Goal: Information Seeking & Learning: Check status

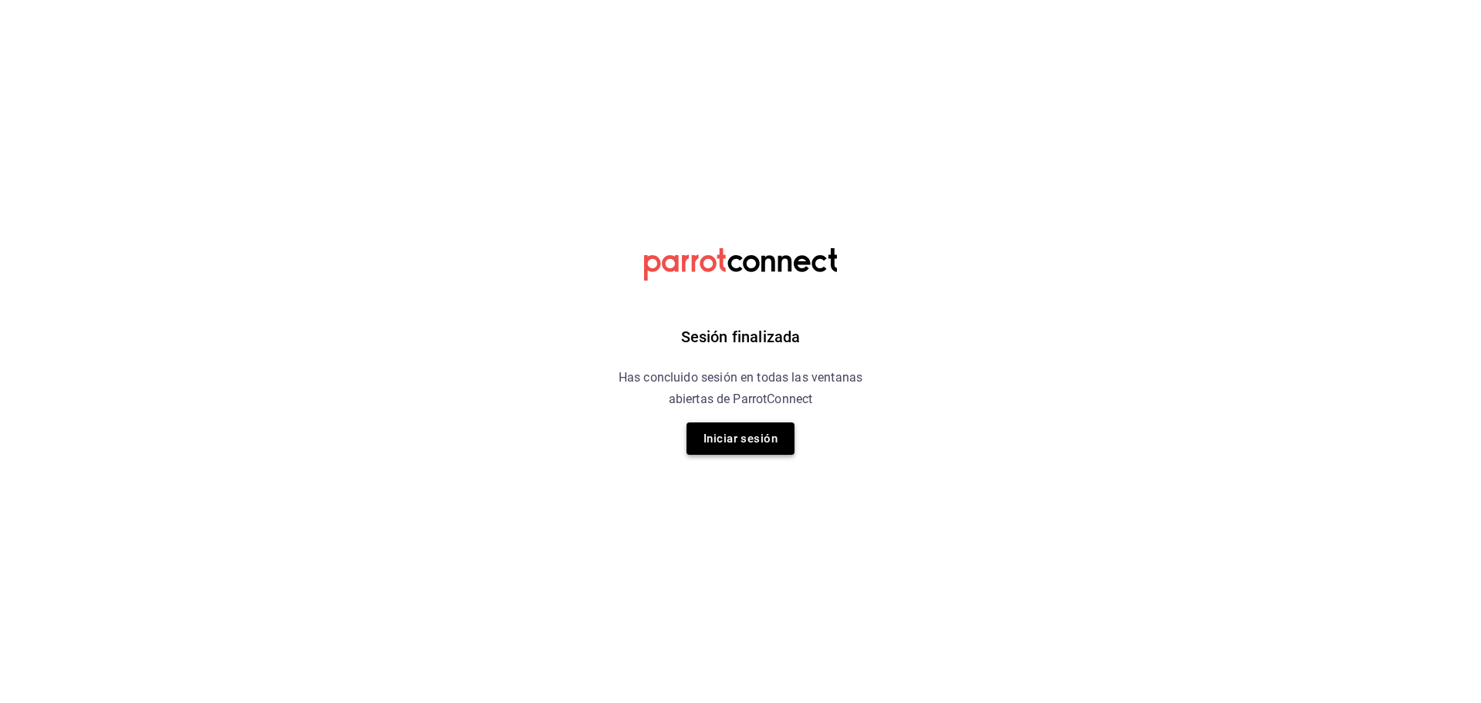
click at [759, 437] on button "Iniciar sesión" at bounding box center [740, 439] width 108 height 32
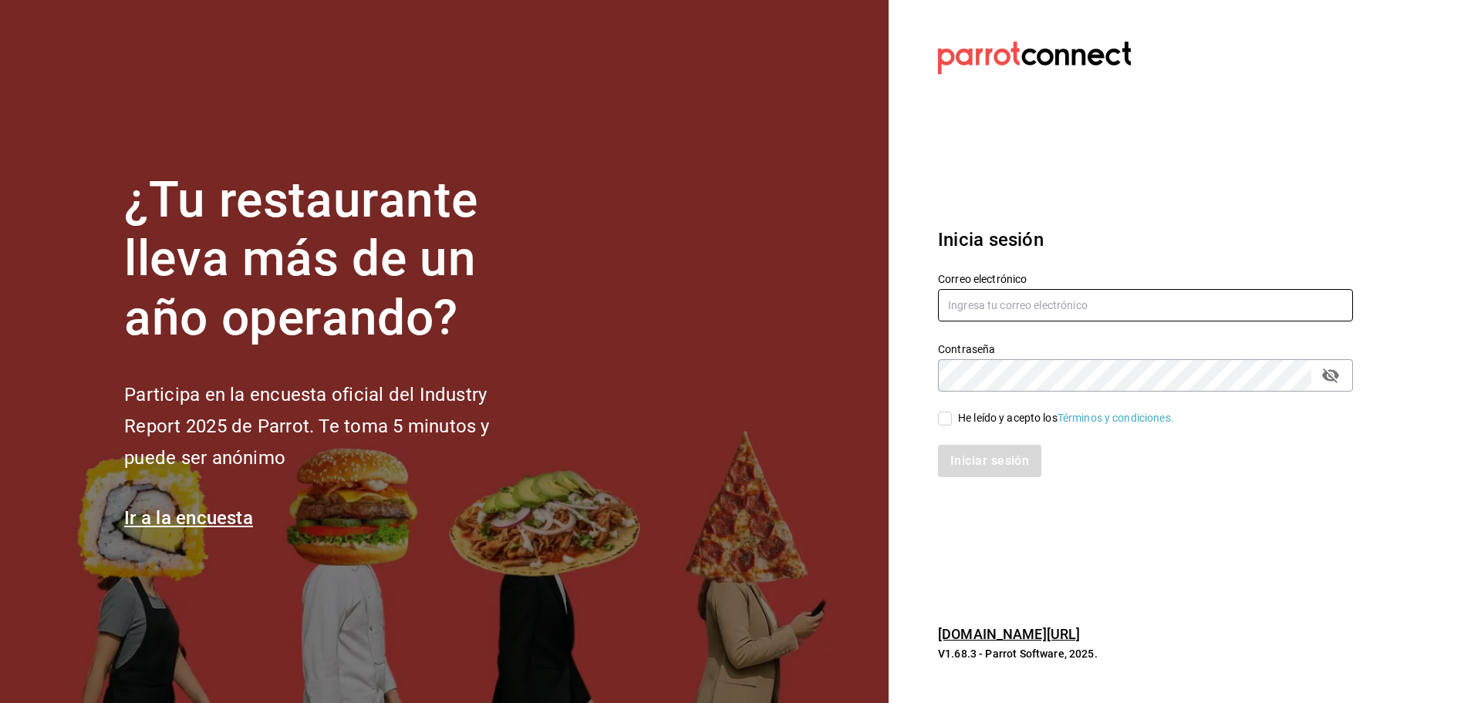
type input "[EMAIL_ADDRESS][DOMAIN_NAME]"
click at [946, 427] on div "Iniciar sesión" at bounding box center [1135, 451] width 433 height 51
click at [935, 409] on div "He leído y acepto los Términos y condiciones." at bounding box center [1135, 409] width 433 height 35
click at [948, 429] on div "Iniciar sesión" at bounding box center [1135, 451] width 433 height 51
click at [943, 423] on input "He leído y acepto los Términos y condiciones." at bounding box center [945, 419] width 14 height 14
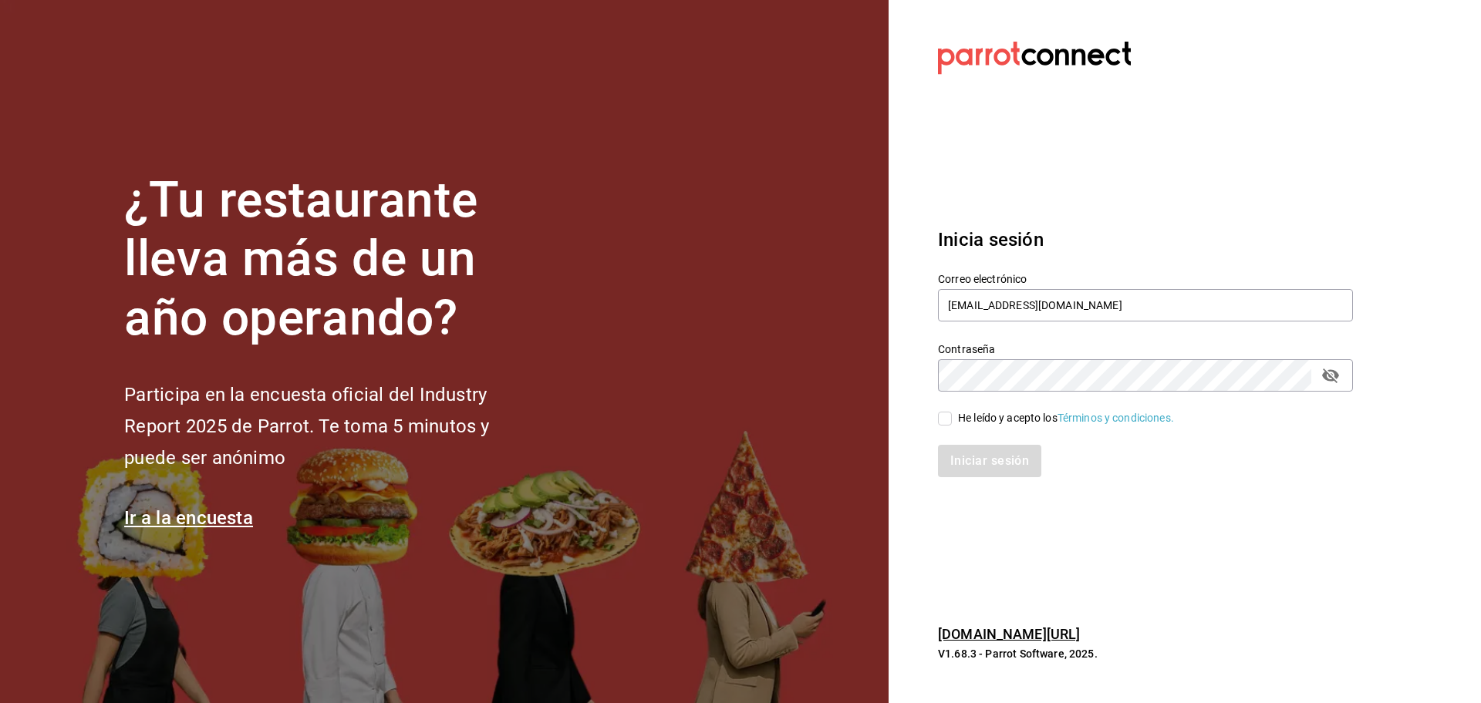
checkbox input "true"
click at [980, 465] on button "Iniciar sesión" at bounding box center [990, 461] width 105 height 32
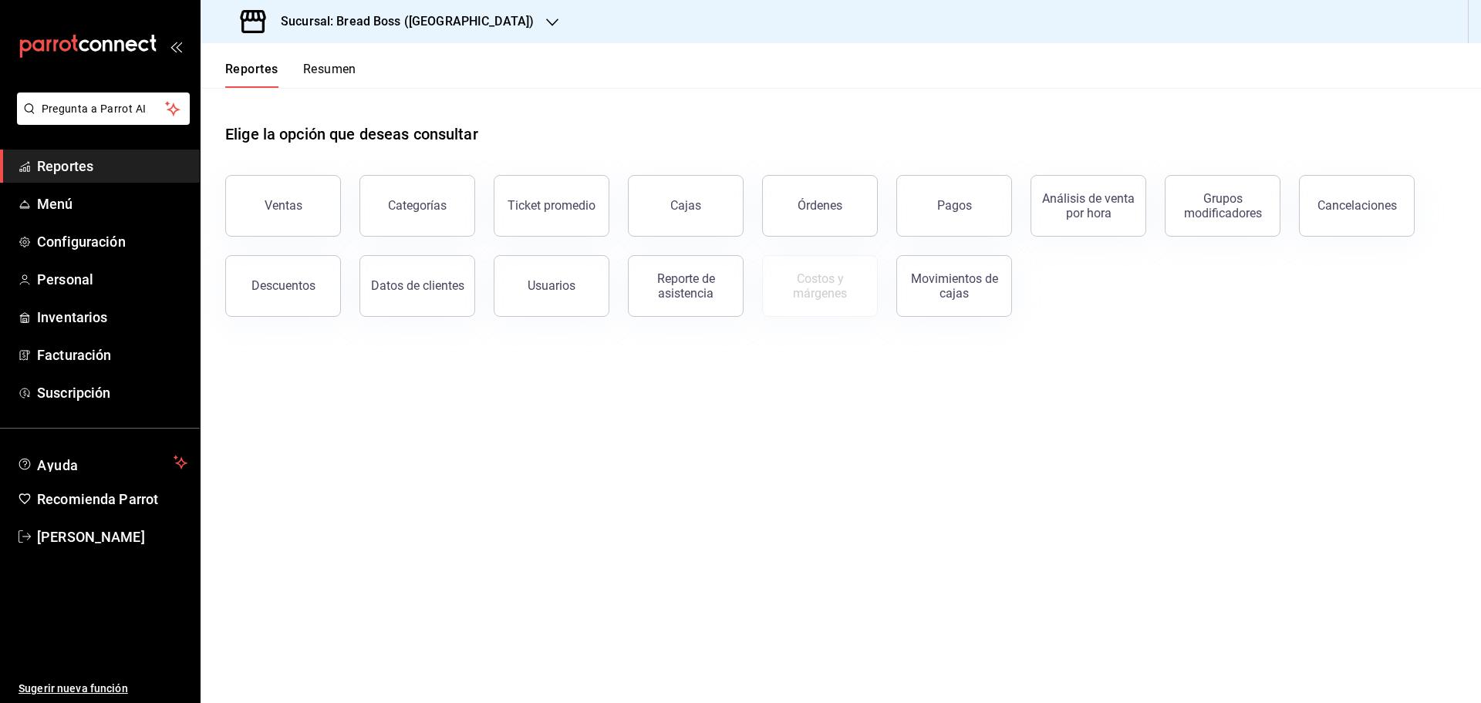
click at [434, 31] on div "Sucursal: Bread Boss (San Angel)" at bounding box center [389, 21] width 352 height 43
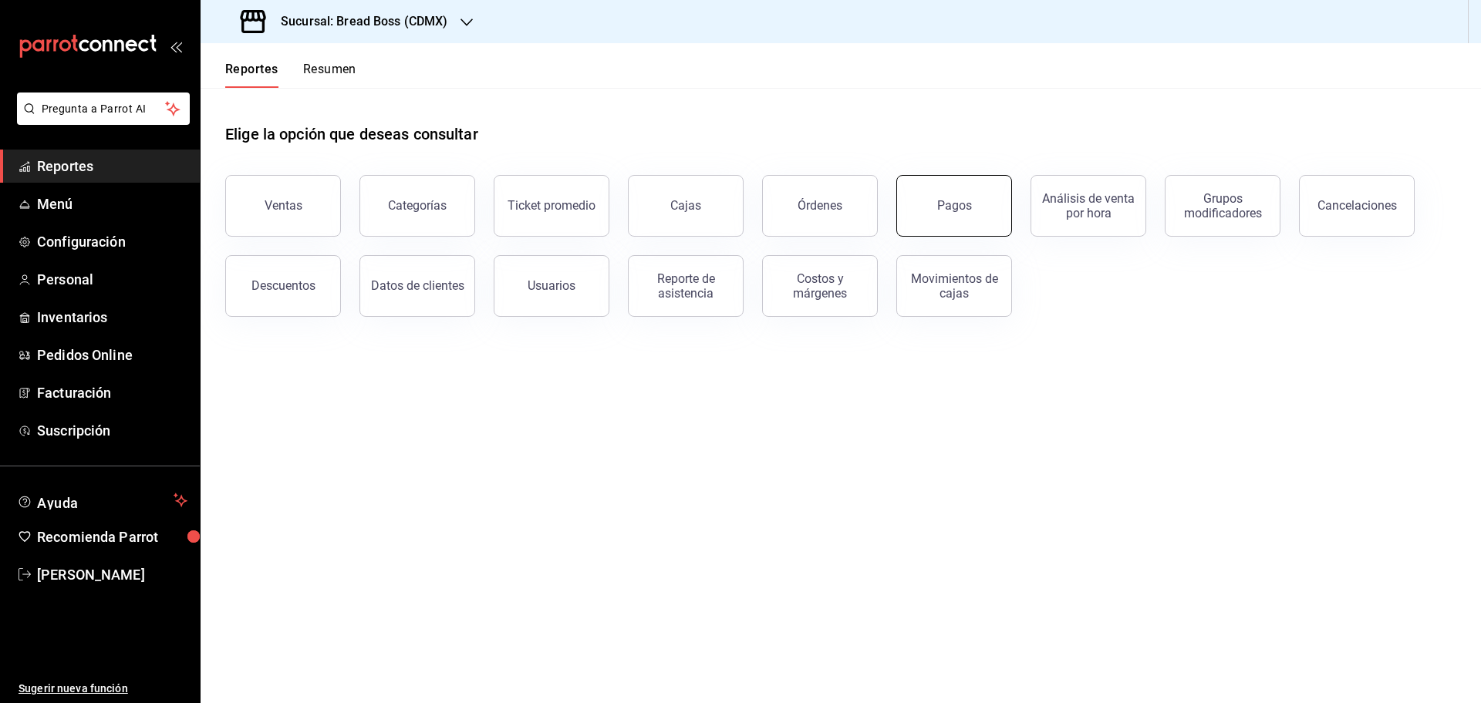
click at [962, 212] on div "Pagos" at bounding box center [954, 205] width 35 height 15
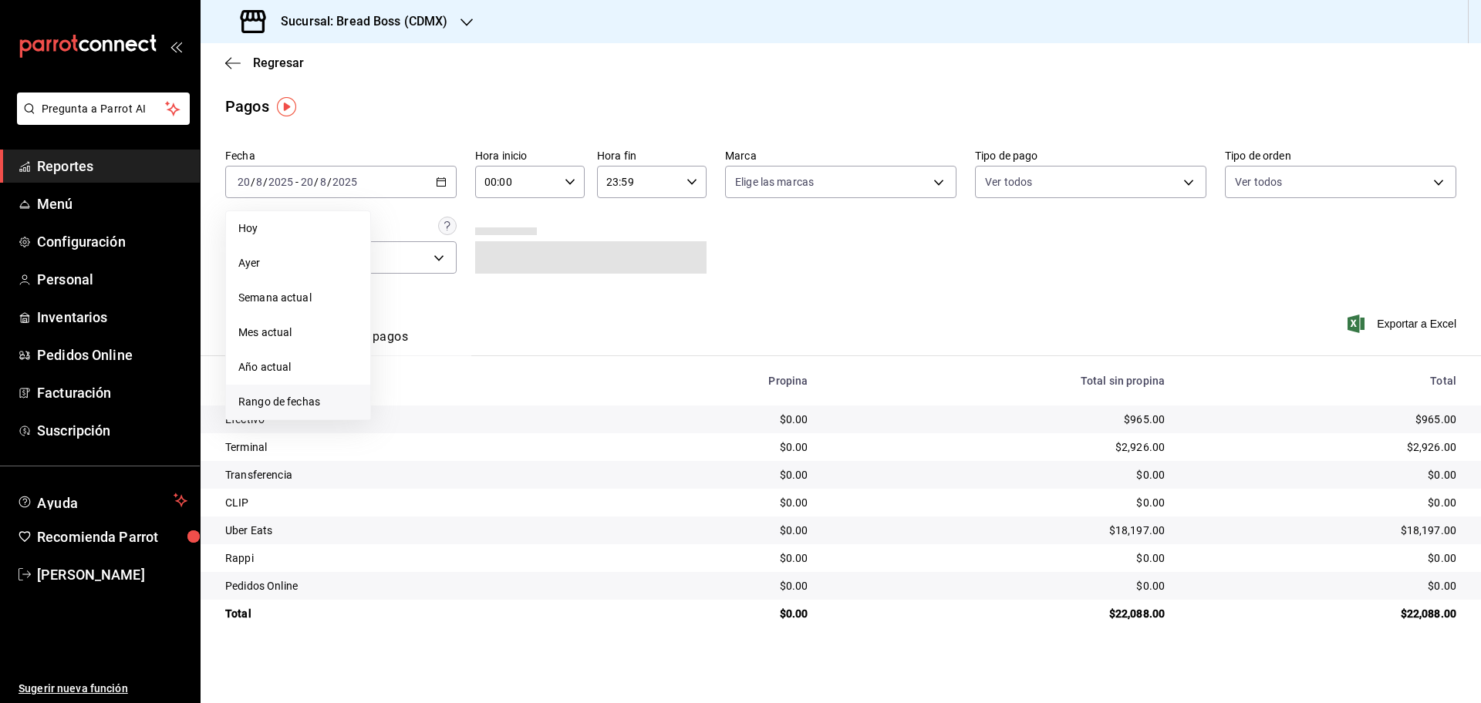
click at [326, 396] on span "Rango de fechas" at bounding box center [298, 402] width 120 height 16
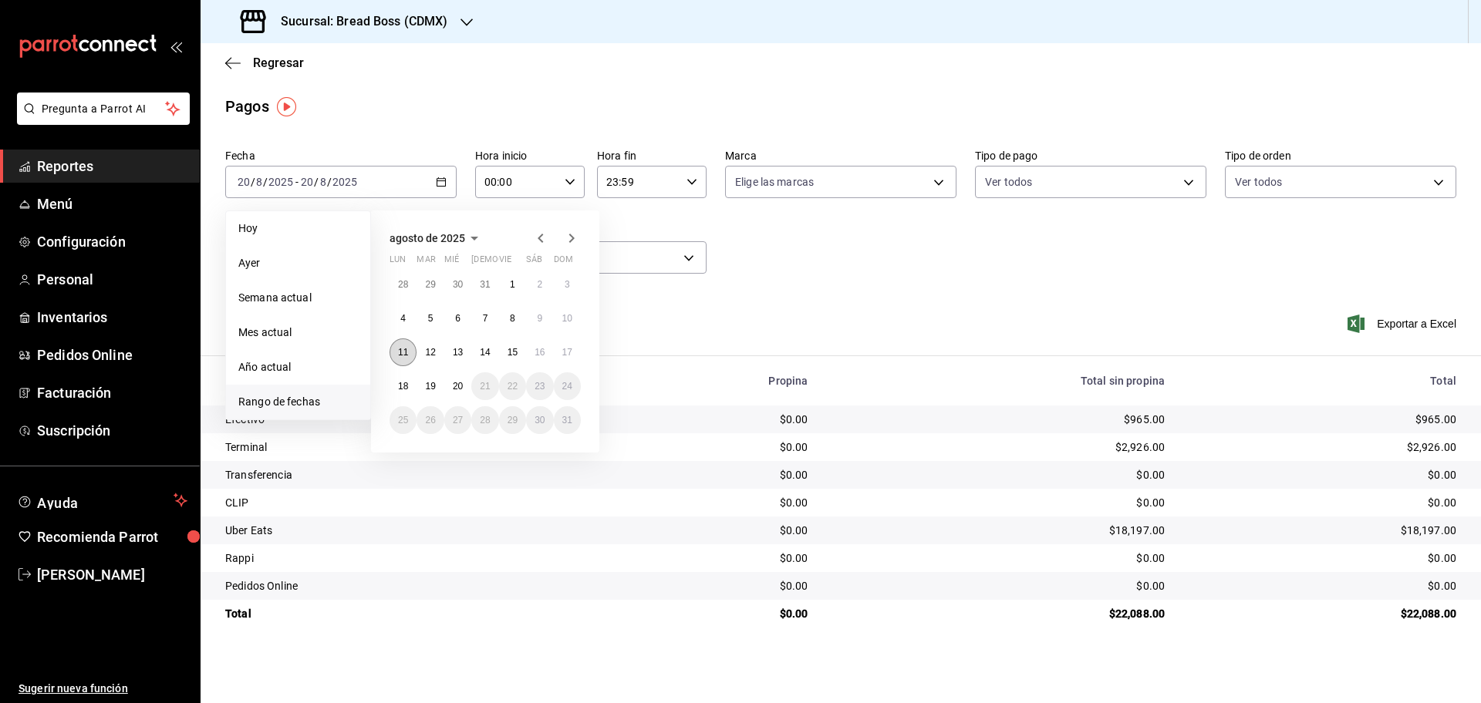
click at [406, 352] on abbr "11" at bounding box center [403, 352] width 10 height 11
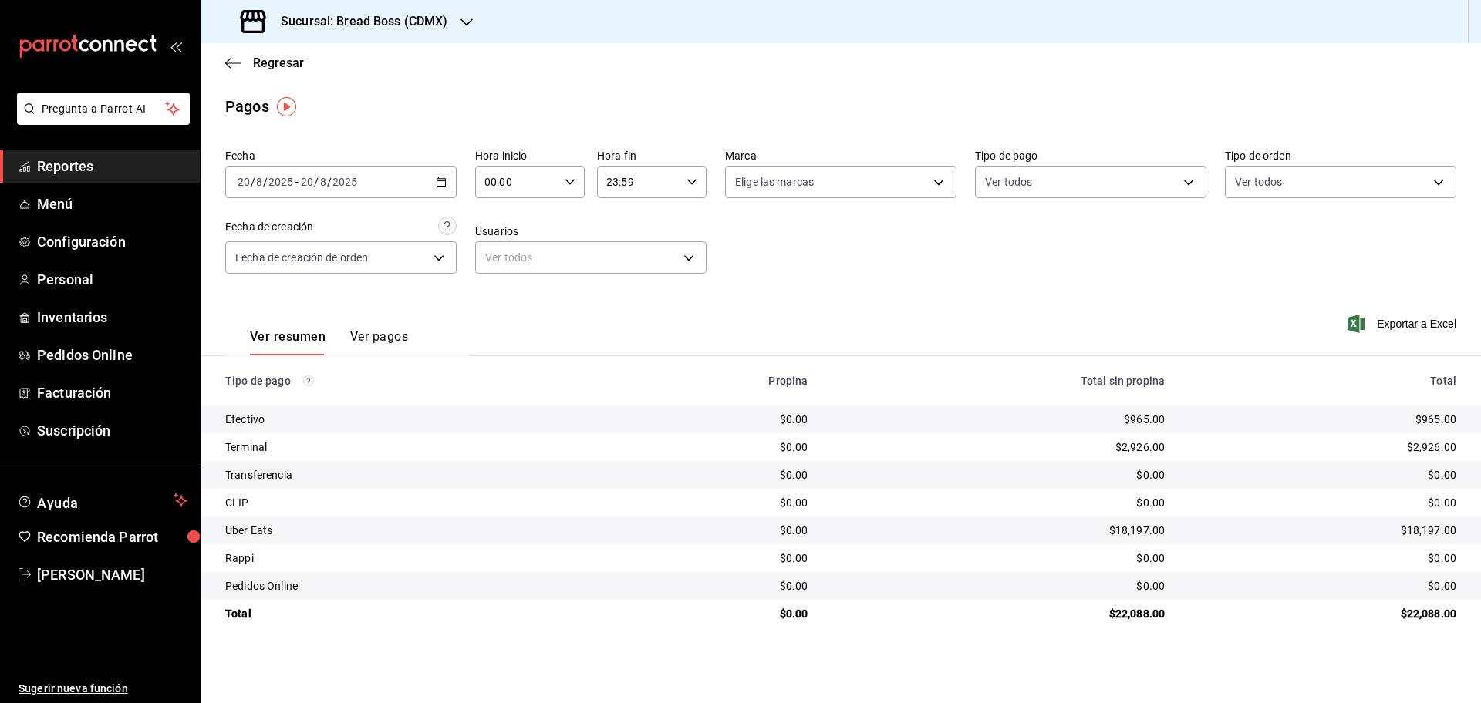
click at [699, 332] on div "Ver resumen Ver pagos Exportar a Excel" at bounding box center [840, 333] width 1280 height 82
click at [116, 170] on span "Reportes" at bounding box center [112, 166] width 150 height 21
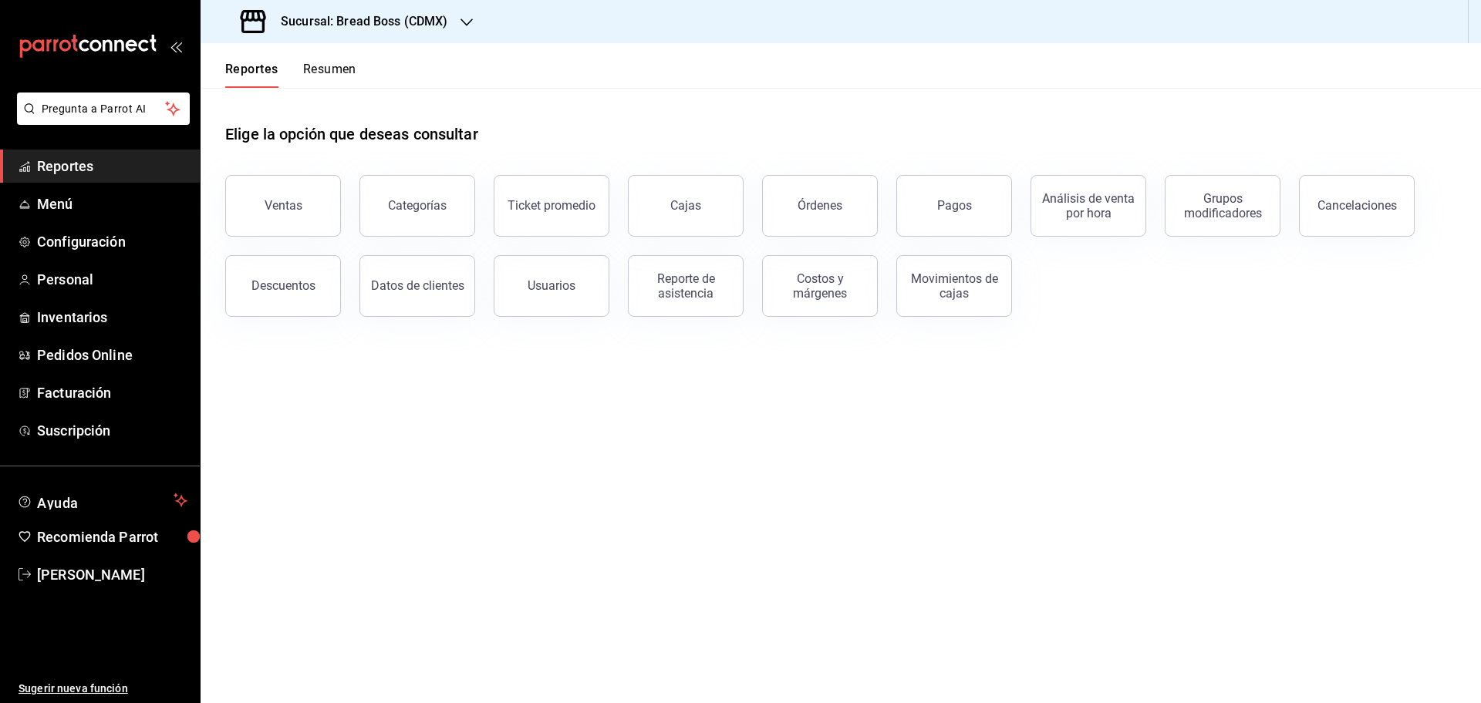
click at [329, 67] on button "Resumen" at bounding box center [329, 75] width 53 height 26
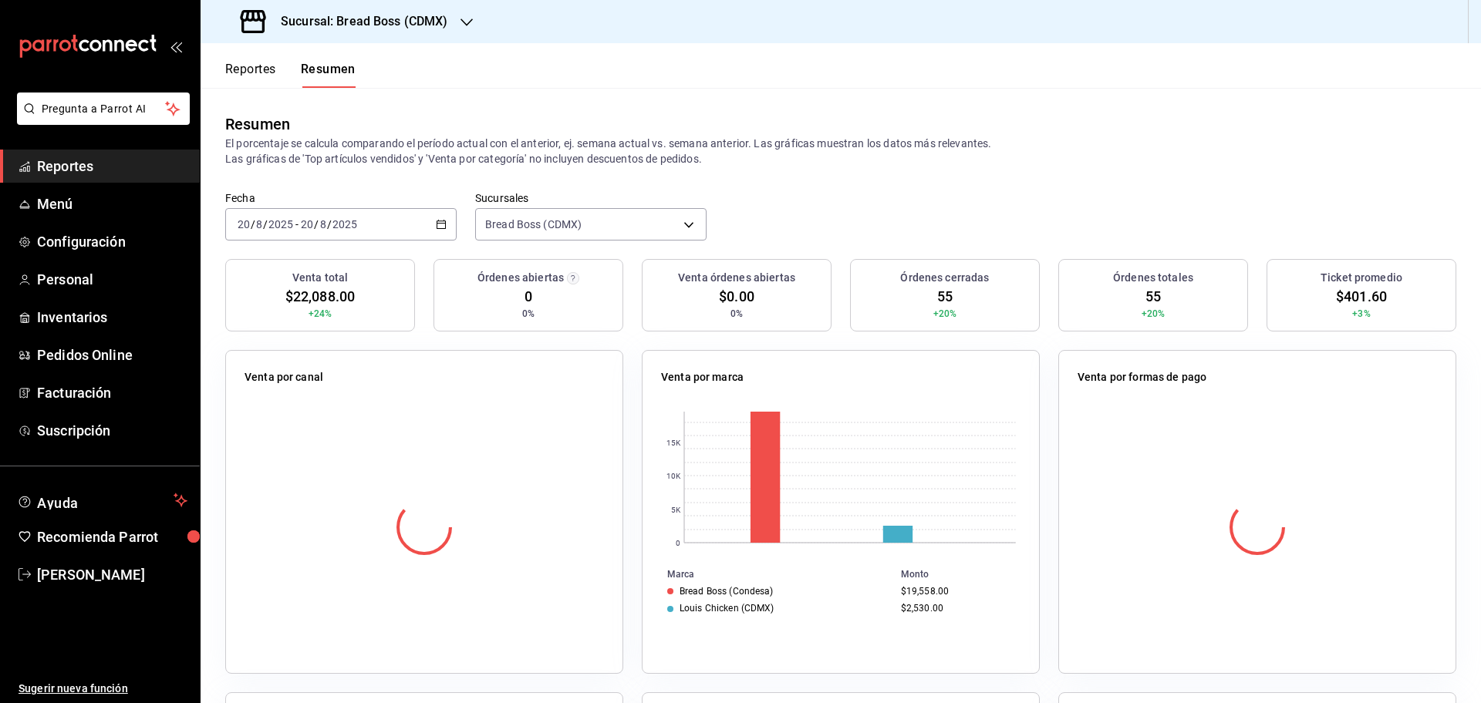
click at [406, 32] on div "Sucursal: Bread Boss (CDMX)" at bounding box center [346, 21] width 266 height 43
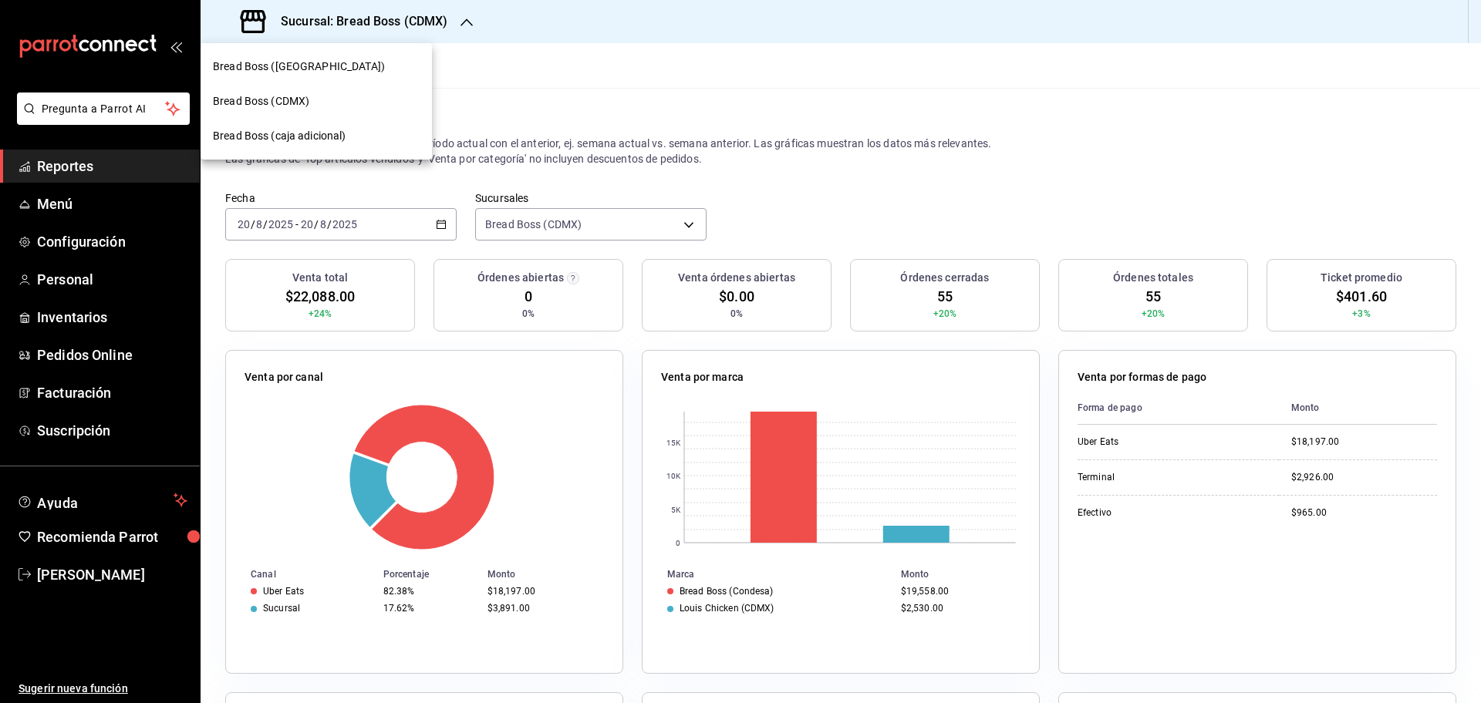
click at [313, 132] on span "Bread Boss (caja adicional)" at bounding box center [279, 136] width 133 height 16
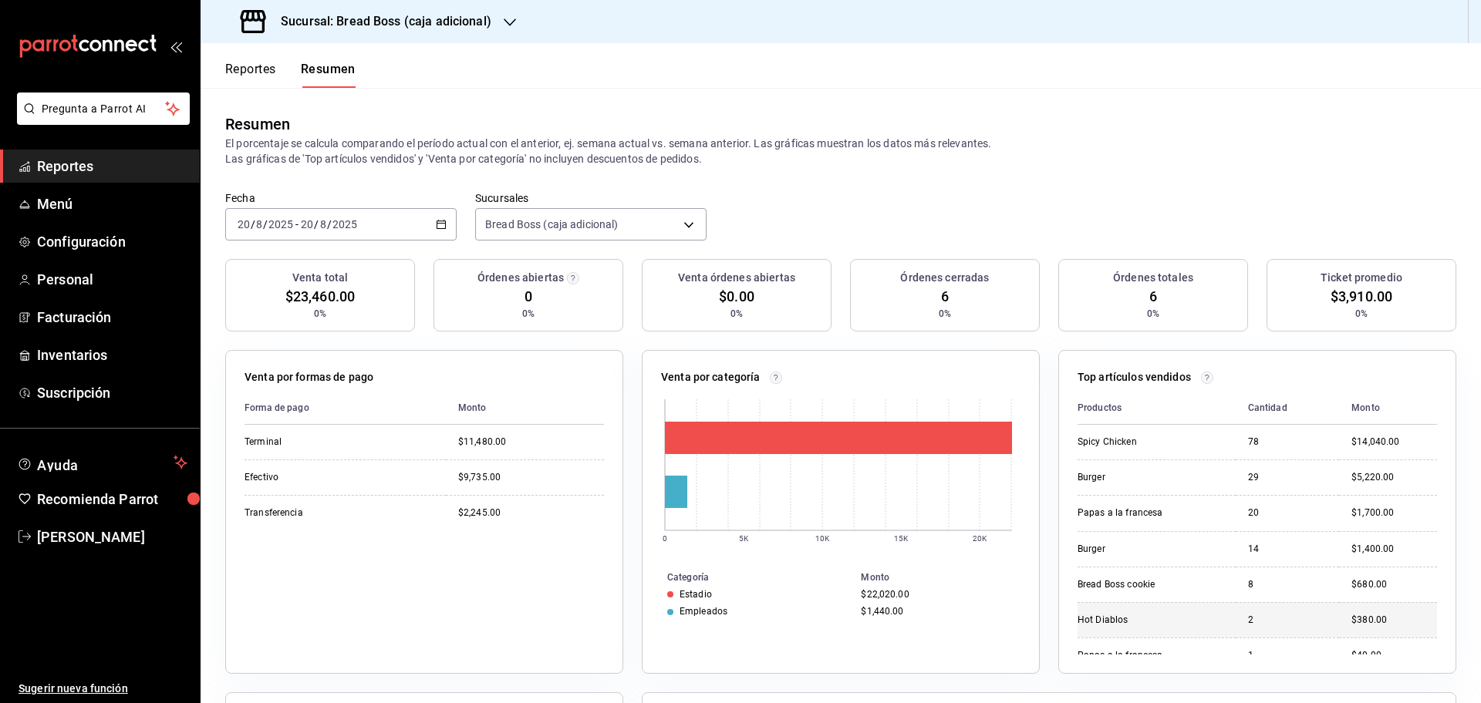
scroll to position [19, 0]
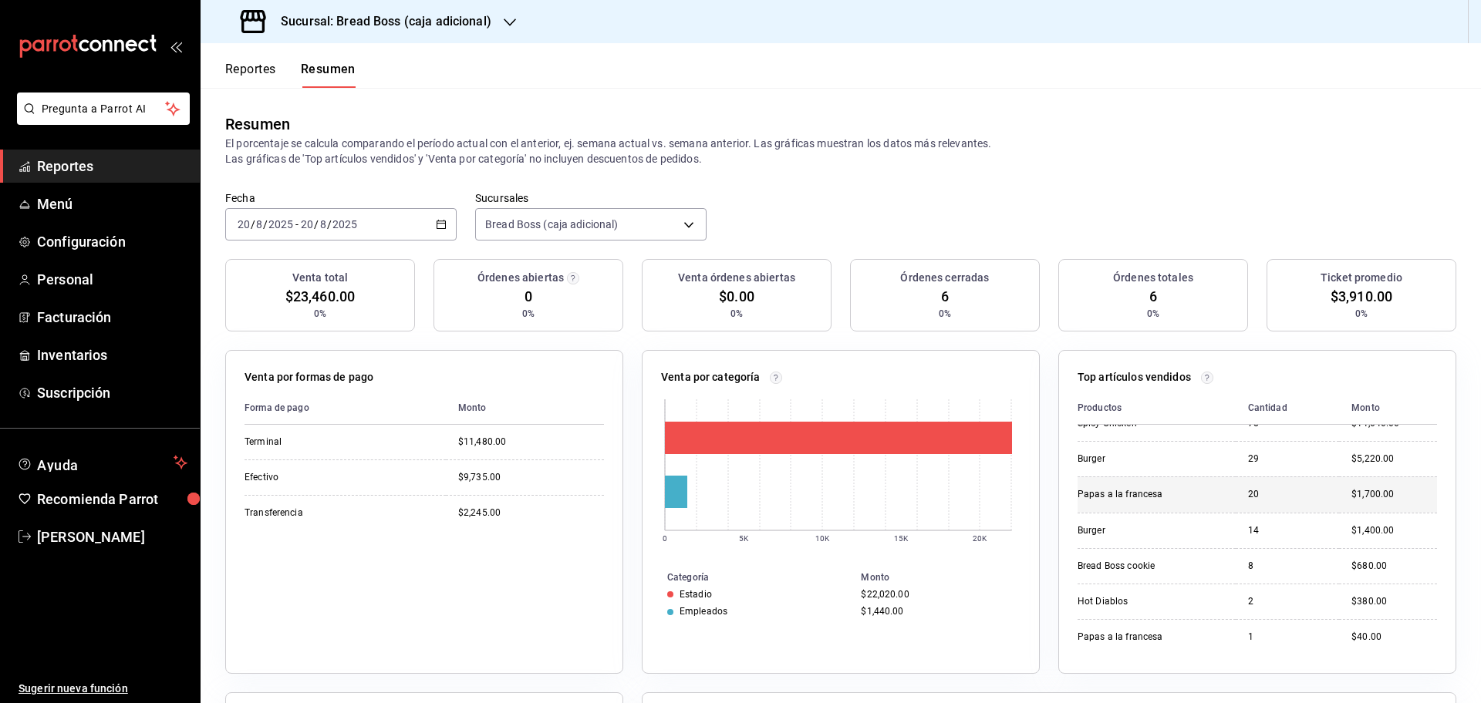
drag, startPoint x: 1303, startPoint y: 611, endPoint x: 1316, endPoint y: 505, distance: 106.5
click at [1316, 505] on tbody "Spicy Chicken 78 $14,040.00 Burger 29 $5,220.00 Papas a la francesa 20 $1,700.0…" at bounding box center [1256, 530] width 359 height 248
click at [1339, 505] on td "$1,700.00" at bounding box center [1388, 494] width 98 height 35
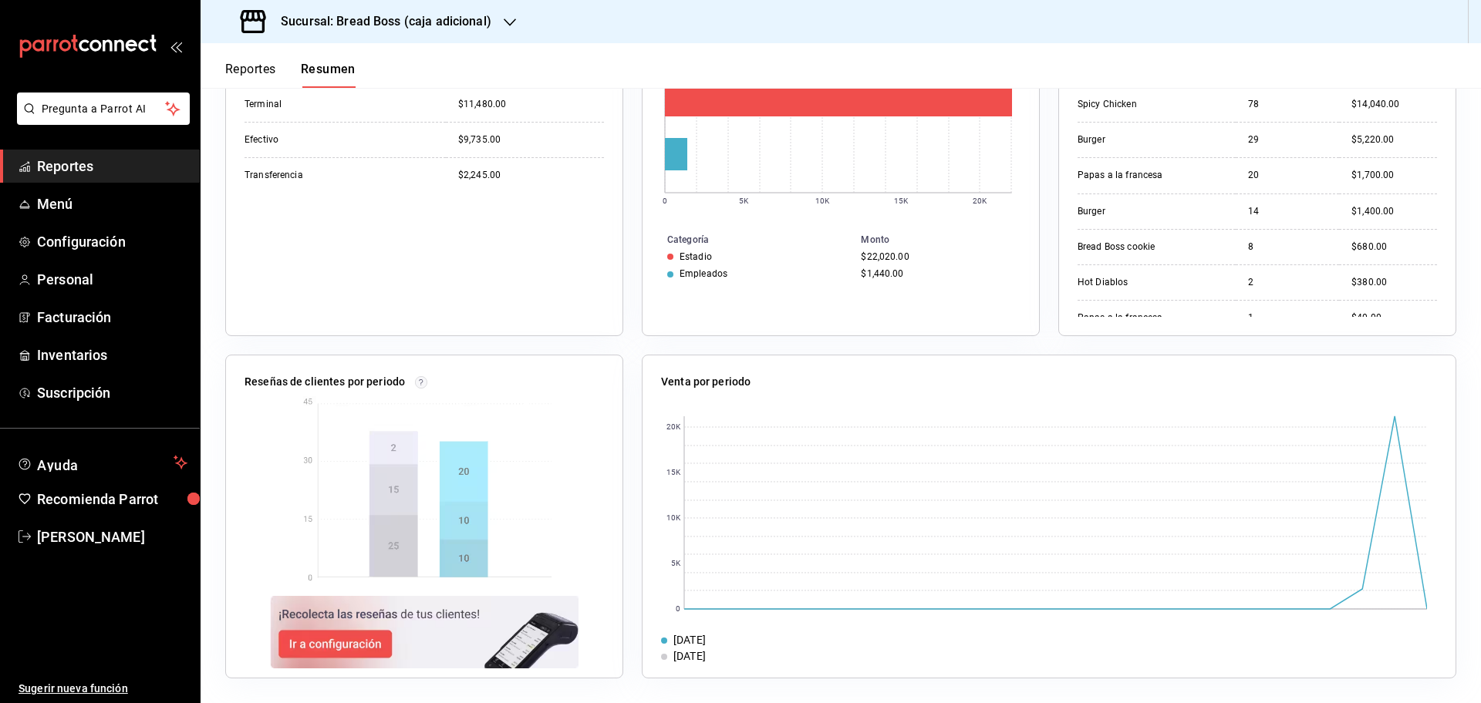
scroll to position [0, 0]
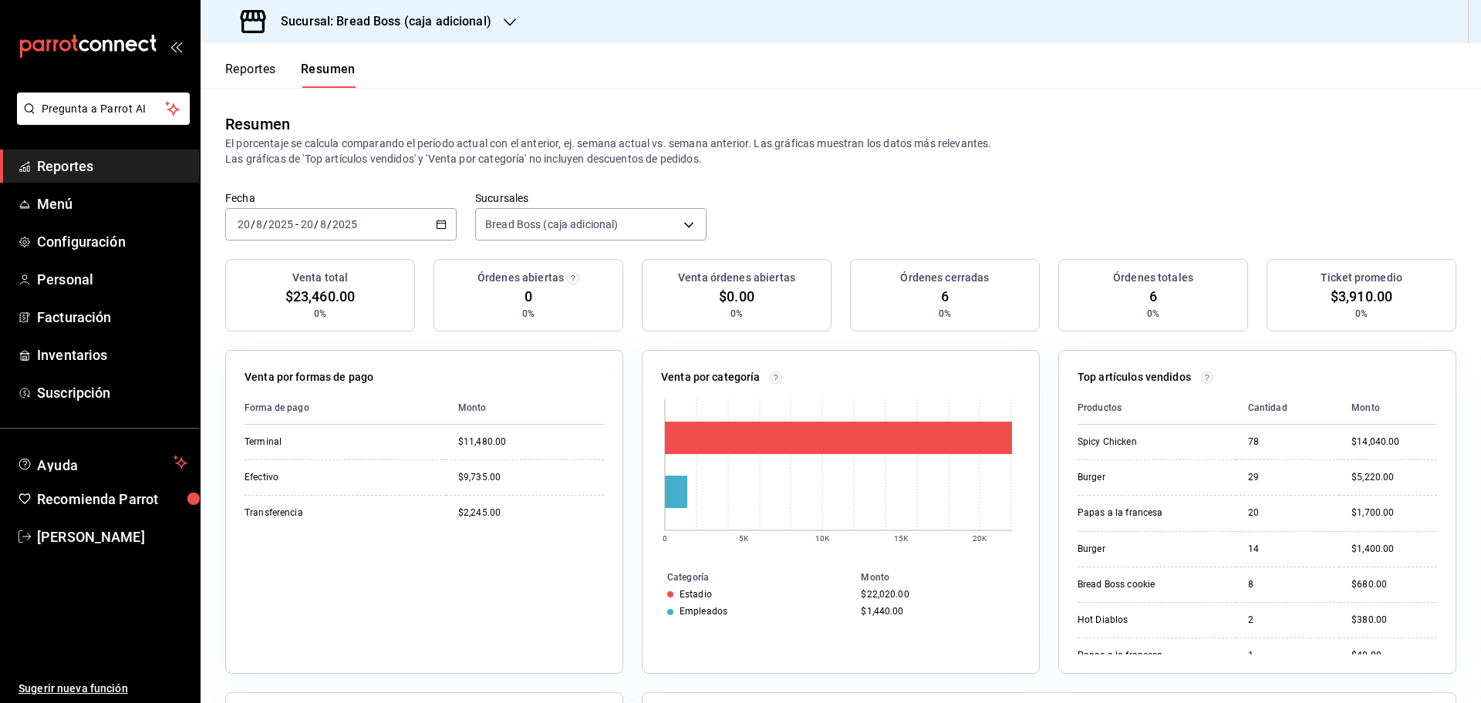
click at [467, 32] on div "Sucursal: Bread Boss (caja adicional)" at bounding box center [367, 21] width 309 height 43
click at [326, 97] on div "Bread Boss (CDMX)" at bounding box center [316, 101] width 207 height 16
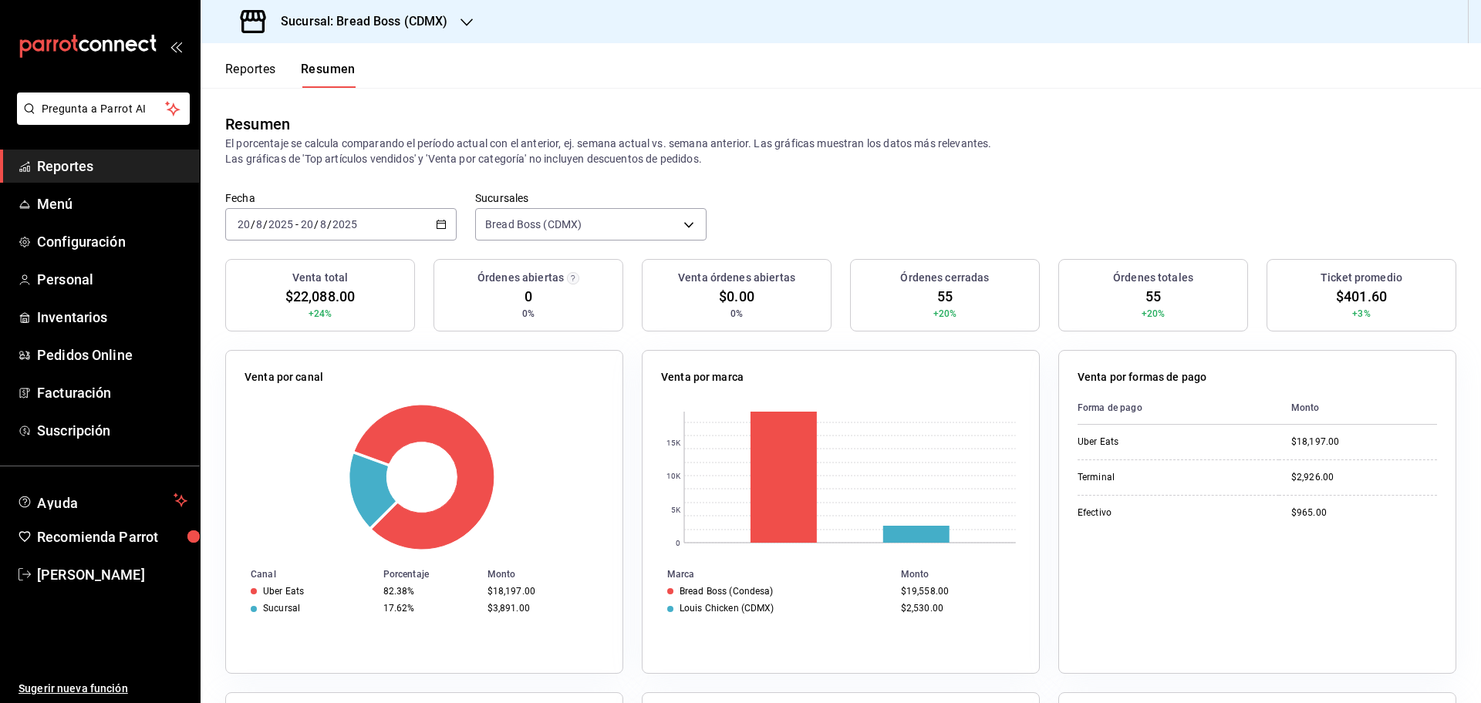
click at [371, 25] on h3 "Sucursal: Bread Boss (CDMX)" at bounding box center [358, 21] width 180 height 19
click at [331, 64] on div "Bread Boss (San Angel)" at bounding box center [316, 67] width 207 height 16
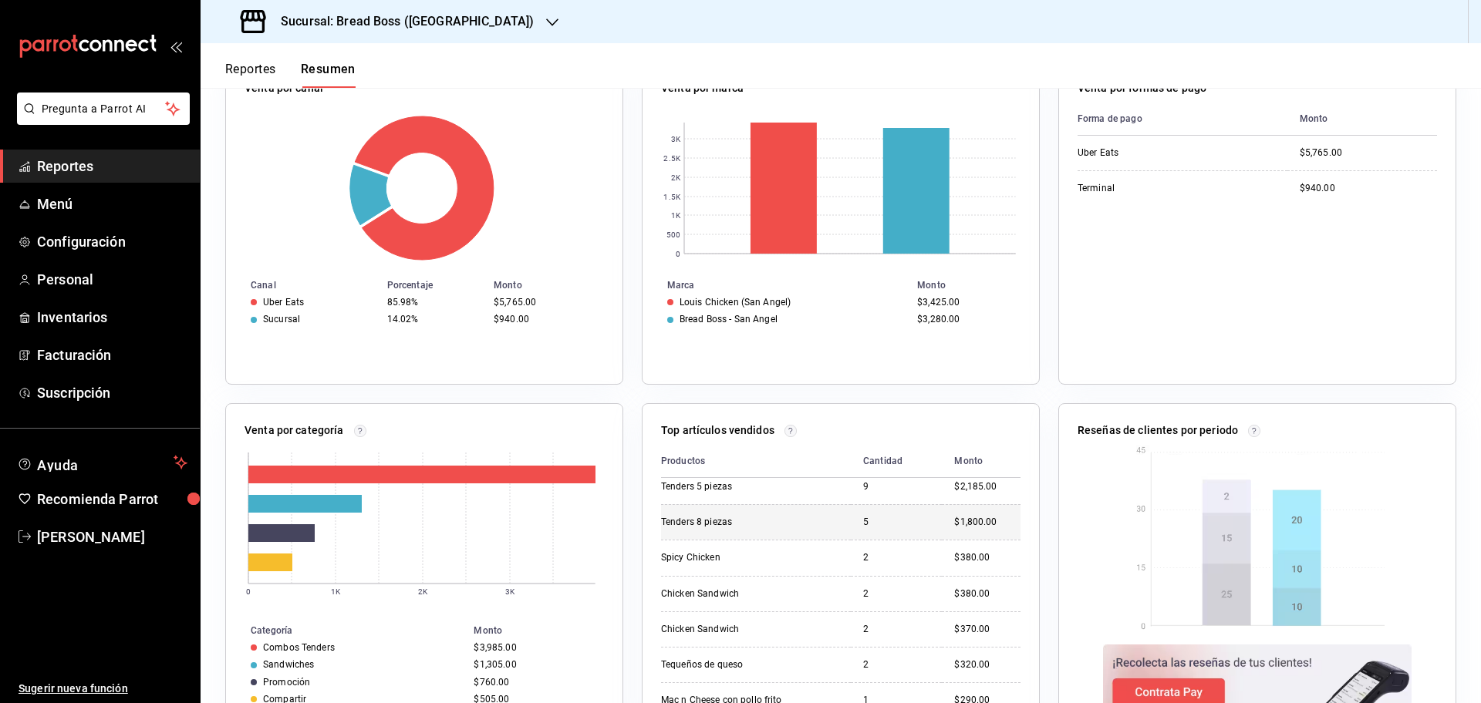
scroll to position [11, 0]
